Goal: Task Accomplishment & Management: Manage account settings

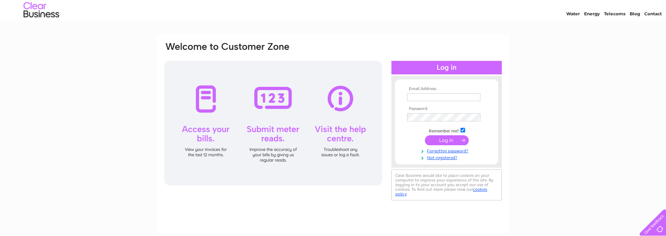
scroll to position [23, 0]
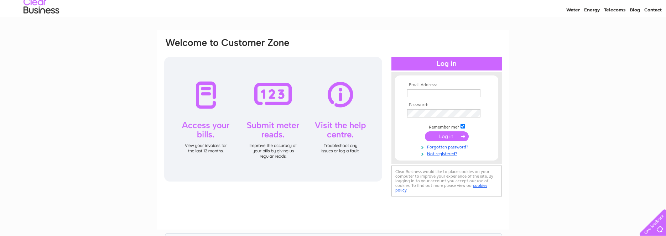
click at [430, 94] on input "text" at bounding box center [443, 93] width 73 height 8
type input "[PERSON_NAME][EMAIL_ADDRESS][DOMAIN_NAME]"
click at [448, 138] on input "submit" at bounding box center [447, 137] width 44 height 10
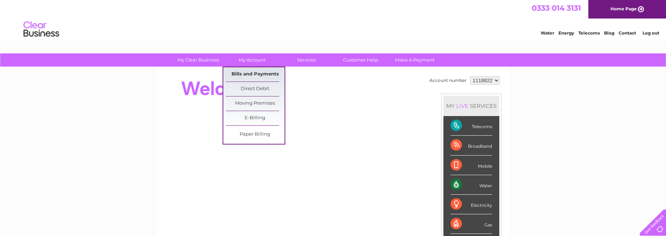
click at [258, 72] on link "Bills and Payments" at bounding box center [255, 74] width 59 height 14
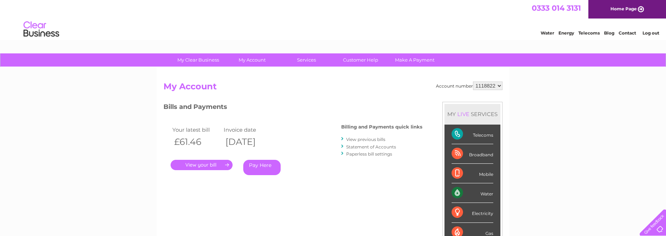
click at [205, 163] on link "." at bounding box center [202, 165] width 62 height 10
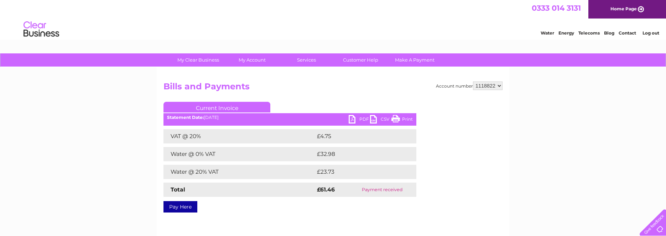
click at [363, 118] on link "PDF" at bounding box center [359, 120] width 21 height 10
